Goal: Transaction & Acquisition: Purchase product/service

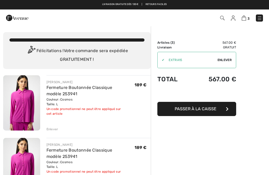
click at [225, 58] on span "Enlever" at bounding box center [225, 60] width 14 height 5
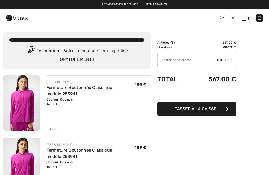
click at [225, 57] on div "✔ Utiliser Enlever" at bounding box center [196, 60] width 79 height 16
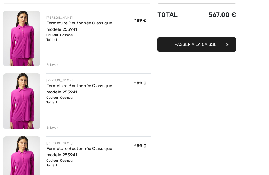
scroll to position [64, 0]
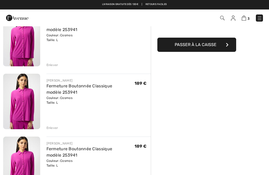
click at [85, 146] on link "Fermeture Boutonnée Classique modèle 253941" at bounding box center [80, 151] width 66 height 11
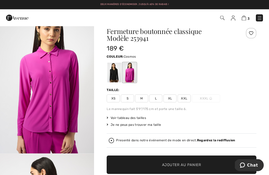
scroll to position [17, 0]
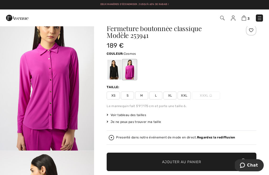
click at [68, 94] on img "1 / 4" at bounding box center [47, 79] width 94 height 141
click at [246, 18] on img at bounding box center [244, 18] width 4 height 5
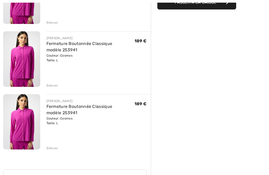
click at [52, 145] on div "Enlever" at bounding box center [99, 148] width 105 height 6
click at [57, 145] on div "Enlever" at bounding box center [99, 148] width 105 height 6
click at [54, 146] on div "Enlever" at bounding box center [53, 148] width 12 height 5
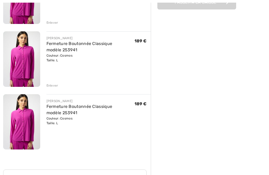
scroll to position [106, 0]
click at [58, 139] on div "JOSEPH RIBKOFF Fermeture Boutonnée Classique modèle 253941 Couleur: Cosmos Tail…" at bounding box center [99, 122] width 105 height 56
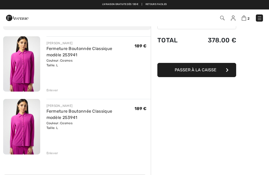
scroll to position [40, 0]
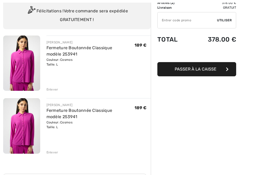
click at [54, 150] on div "Enlever" at bounding box center [53, 152] width 12 height 5
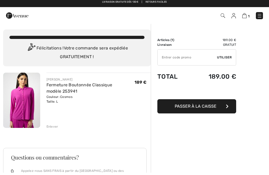
scroll to position [0, 0]
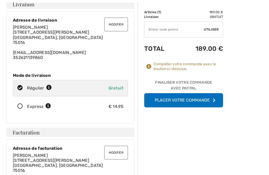
click at [200, 102] on button "Placer votre commande" at bounding box center [183, 100] width 79 height 14
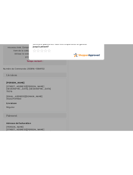
scroll to position [95, 0]
